Goal: Task Accomplishment & Management: Manage account settings

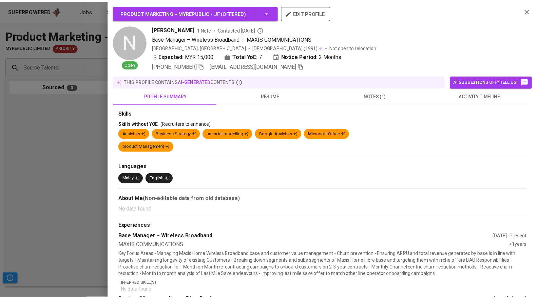
scroll to position [0, 265]
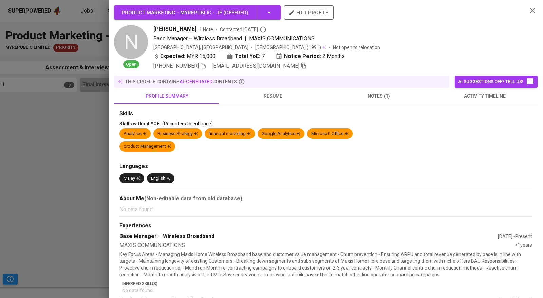
click at [84, 127] on div at bounding box center [271, 149] width 543 height 298
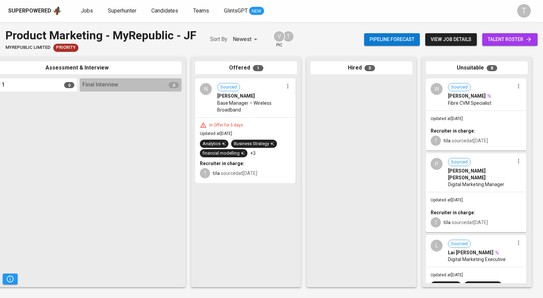
click at [85, 7] on span "Jobs" at bounding box center [87, 10] width 12 height 6
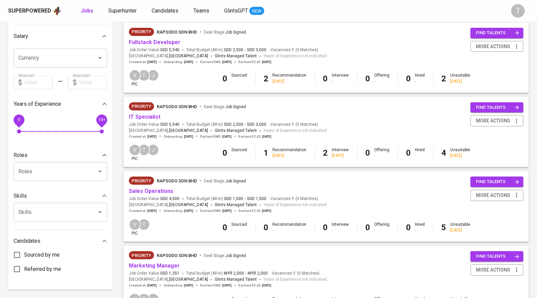
scroll to position [151, 0]
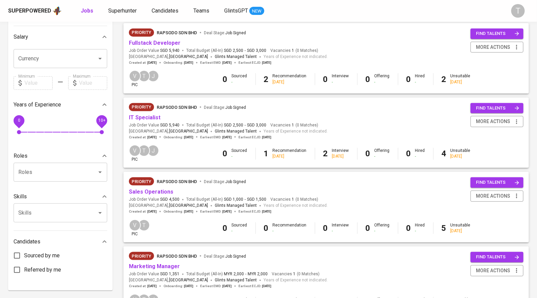
click at [156, 117] on link "IT Specialist" at bounding box center [145, 117] width 32 height 6
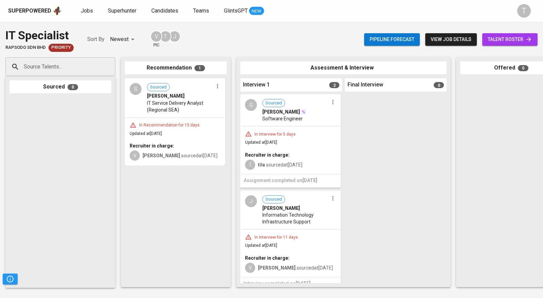
click at [323, 124] on div "G Sourced [PERSON_NAME] Software Engineer" at bounding box center [290, 110] width 99 height 31
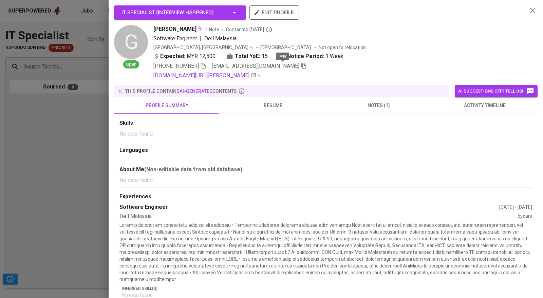
click at [301, 65] on icon "button" at bounding box center [303, 66] width 5 height 6
click at [39, 194] on div at bounding box center [271, 149] width 543 height 298
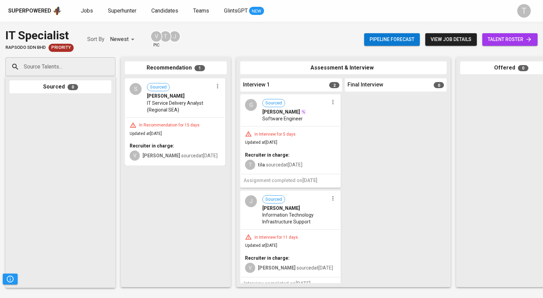
click at [353, 120] on div at bounding box center [396, 188] width 102 height 189
click at [82, 4] on div "Superpowered Jobs Superhunter Candidates Teams GlintsGPT NEW T" at bounding box center [271, 11] width 543 height 22
click at [85, 7] on link "Jobs" at bounding box center [88, 11] width 14 height 8
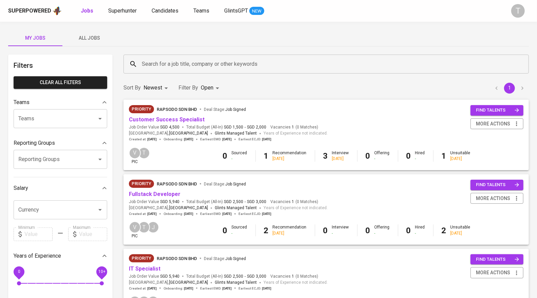
click at [149, 197] on link "Fullstack Developer" at bounding box center [155, 194] width 52 height 6
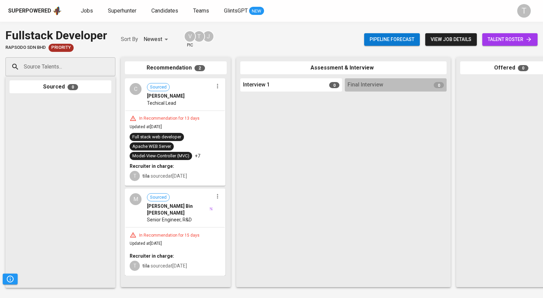
click at [218, 85] on icon "button" at bounding box center [217, 86] width 1 height 4
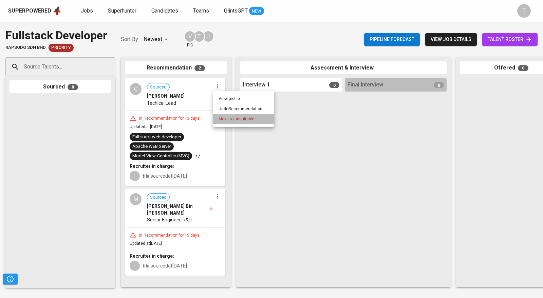
click at [237, 117] on span "Move to unsuitable" at bounding box center [237, 119] width 36 height 6
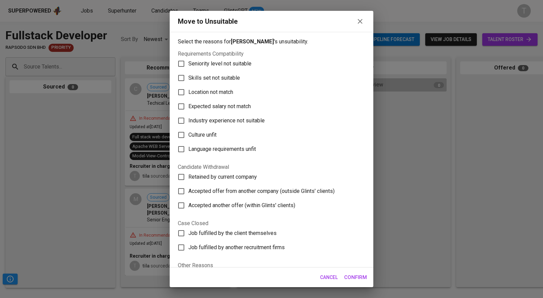
scroll to position [50, 0]
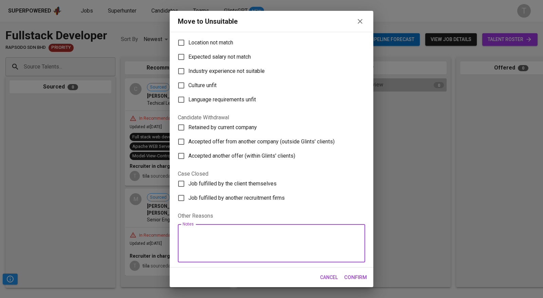
click at [216, 246] on textarea at bounding box center [272, 244] width 178 height 26
type textarea "r"
click at [233, 233] on textarea "rejected for now, but considering for future role." at bounding box center [272, 244] width 178 height 26
paste textarea "Rejected for now, but being considered for a"
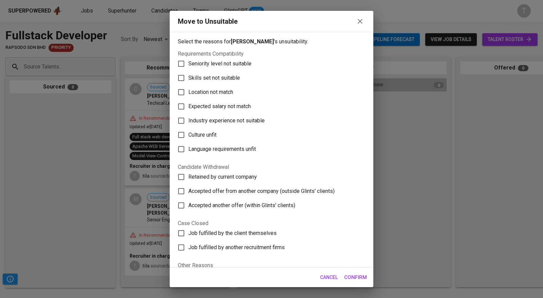
type textarea "Rejected for now, but being considered for a future role."
click at [222, 78] on span "Skills set not suitable" at bounding box center [214, 78] width 52 height 8
click at [188, 78] on input "Skills set not suitable" at bounding box center [181, 78] width 14 height 14
checkbox input "true"
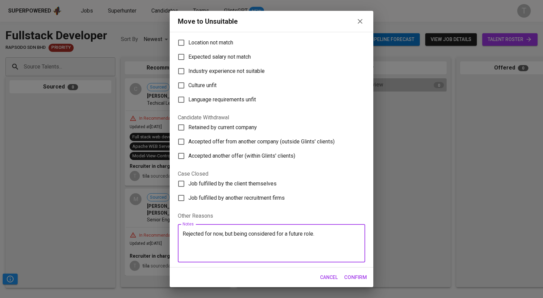
click at [194, 245] on textarea "Rejected for now, but being considered for a future role." at bounding box center [272, 244] width 178 height 26
click at [330, 234] on textarea "Rejected for now, but being considered for a future role." at bounding box center [272, 244] width 178 height 26
drag, startPoint x: 183, startPoint y: 240, endPoint x: 249, endPoint y: 260, distance: 69.9
click at [249, 260] on div "Rejected for now, but being considered for a future role. They are looking for …" at bounding box center [271, 243] width 187 height 38
type textarea "Rejected for now, but being considered for a future role. They are looking for …"
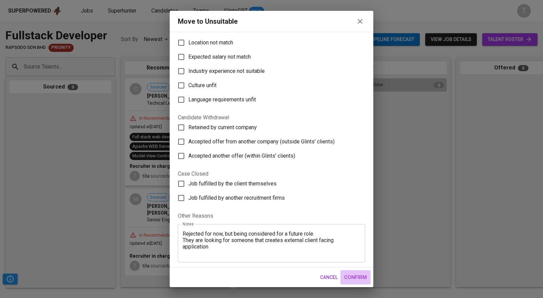
click at [362, 274] on span "Confirm" at bounding box center [355, 277] width 23 height 9
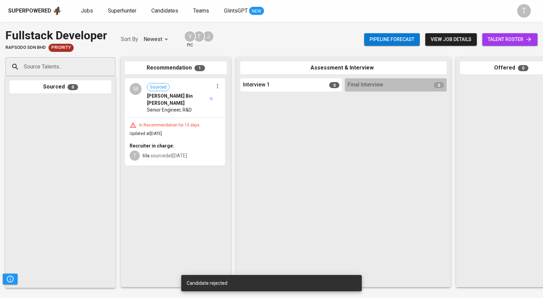
click at [217, 88] on icon "button" at bounding box center [217, 86] width 1 height 4
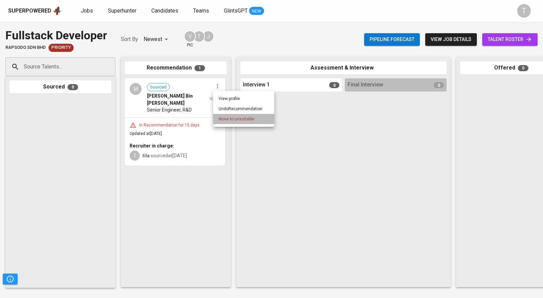
click at [226, 119] on span "Move to unsuitable" at bounding box center [237, 119] width 36 height 6
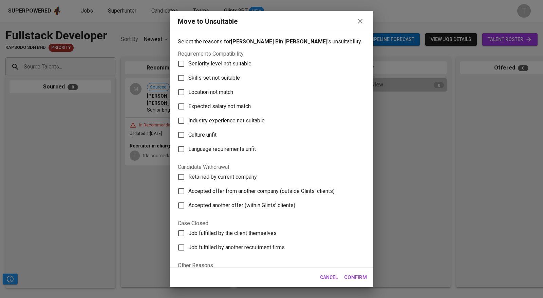
click at [211, 82] on span "Skills set not suitable" at bounding box center [214, 78] width 52 height 8
click at [188, 85] on input "Skills set not suitable" at bounding box center [181, 78] width 14 height 14
checkbox input "true"
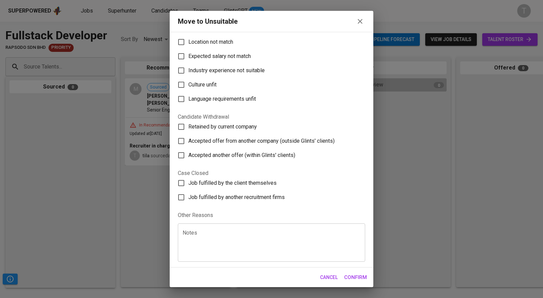
click at [252, 245] on textarea at bounding box center [272, 243] width 178 height 26
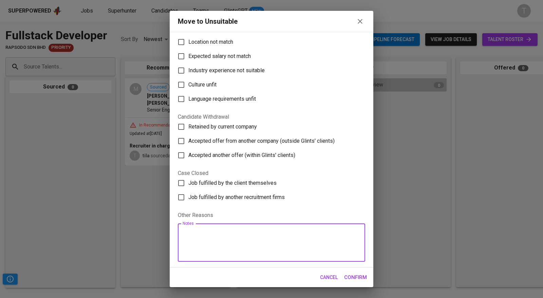
paste textarea "They are looking for someone that creates external client facing application"
type textarea "They are looking for someone that creates external client facing application"
click at [365, 276] on span "Confirm" at bounding box center [355, 277] width 23 height 9
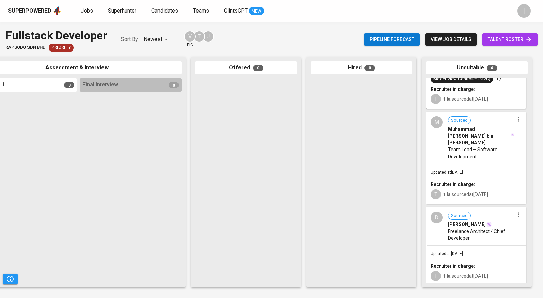
scroll to position [0, 0]
